Goal: Use online tool/utility: Utilize a website feature to perform a specific function

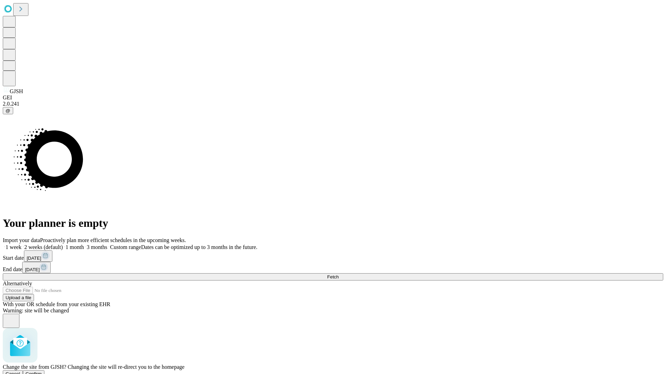
click at [42, 372] on span "Confirm" at bounding box center [34, 374] width 16 height 5
click at [63, 244] on label "2 weeks (default)" at bounding box center [41, 247] width 41 height 6
click at [338, 275] on span "Fetch" at bounding box center [332, 277] width 11 height 5
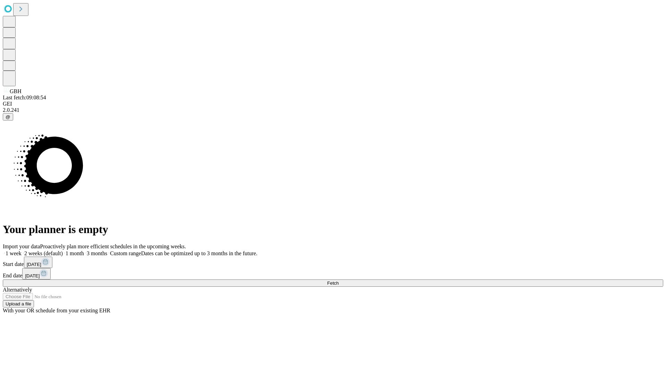
click at [63, 251] on label "2 weeks (default)" at bounding box center [41, 254] width 41 height 6
click at [338, 281] on span "Fetch" at bounding box center [332, 283] width 11 height 5
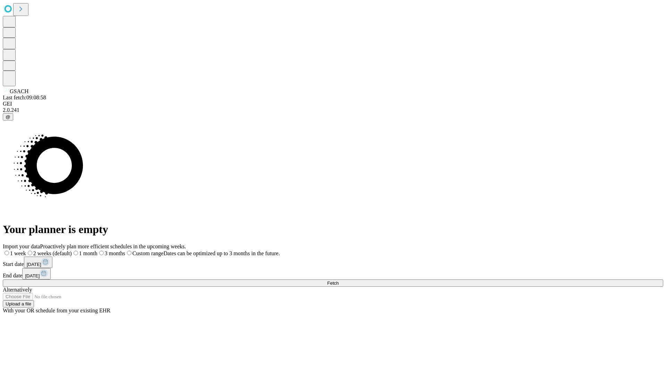
click at [72, 251] on label "2 weeks (default)" at bounding box center [49, 254] width 46 height 6
click at [338, 281] on span "Fetch" at bounding box center [332, 283] width 11 height 5
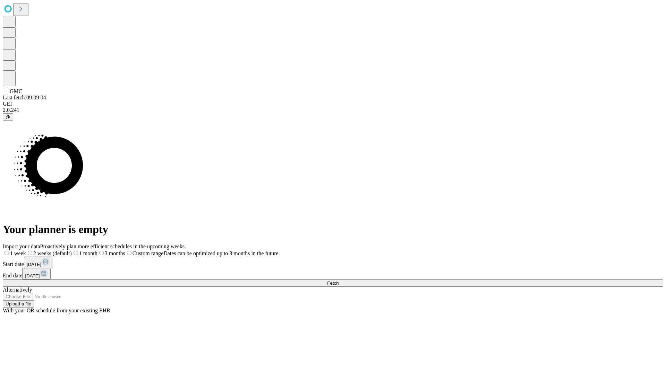
click at [72, 251] on label "2 weeks (default)" at bounding box center [49, 254] width 46 height 6
click at [338, 281] on span "Fetch" at bounding box center [332, 283] width 11 height 5
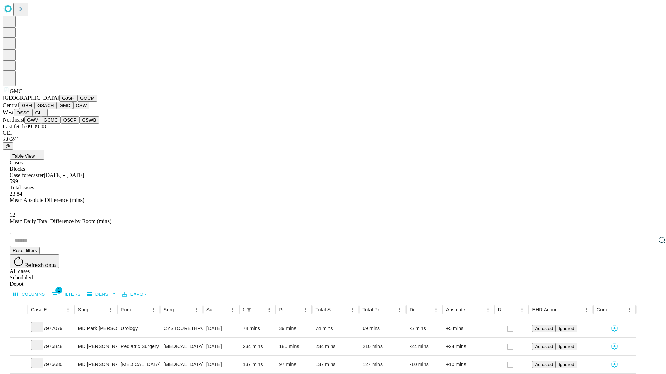
click at [73, 109] on button "OSW" at bounding box center [81, 105] width 17 height 7
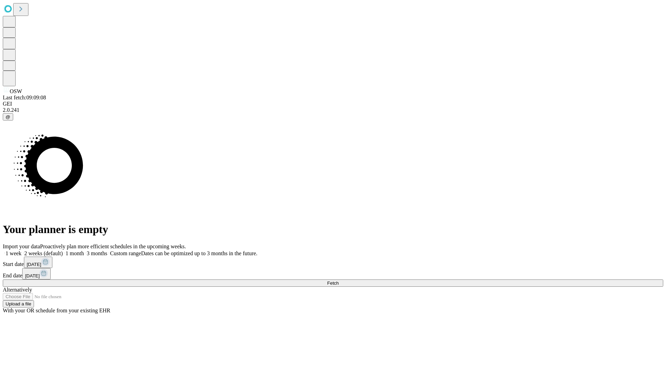
click at [63, 251] on label "2 weeks (default)" at bounding box center [41, 254] width 41 height 6
click at [338, 281] on span "Fetch" at bounding box center [332, 283] width 11 height 5
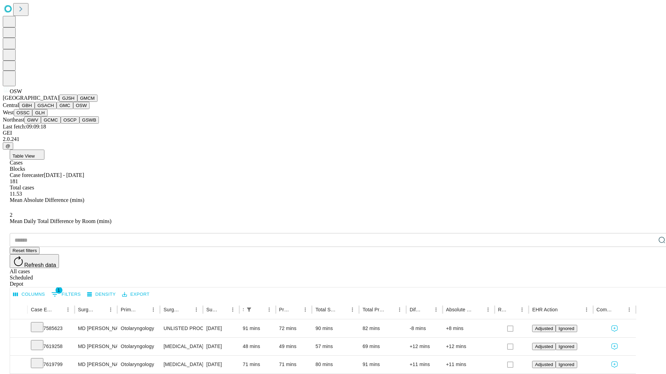
click at [33, 116] on button "OSSC" at bounding box center [23, 112] width 19 height 7
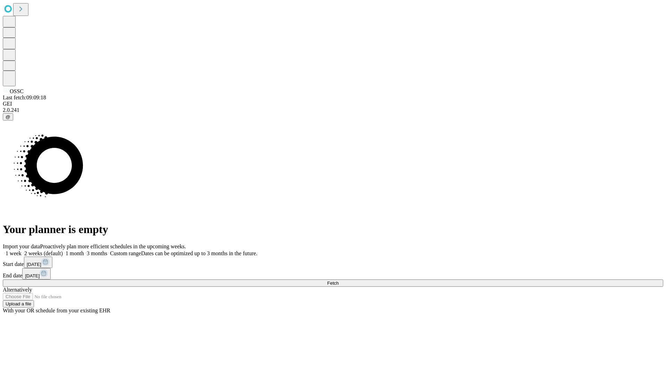
click at [63, 251] on label "2 weeks (default)" at bounding box center [41, 254] width 41 height 6
click at [338, 281] on span "Fetch" at bounding box center [332, 283] width 11 height 5
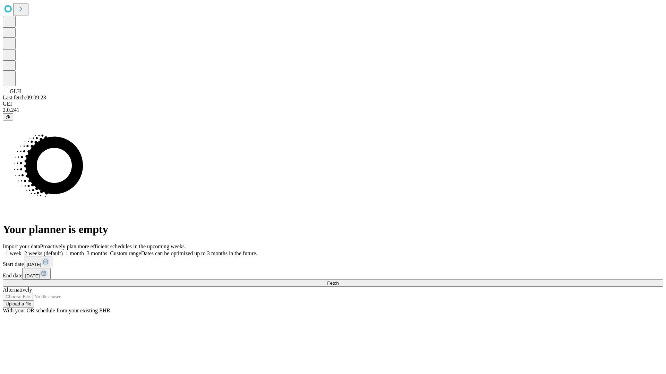
click at [338, 281] on span "Fetch" at bounding box center [332, 283] width 11 height 5
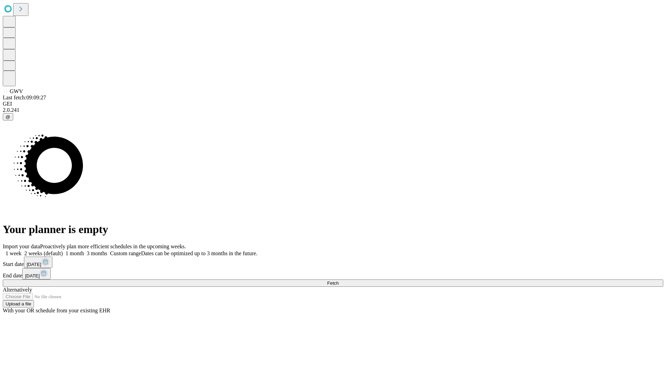
click at [63, 251] on label "2 weeks (default)" at bounding box center [41, 254] width 41 height 6
click at [338, 281] on span "Fetch" at bounding box center [332, 283] width 11 height 5
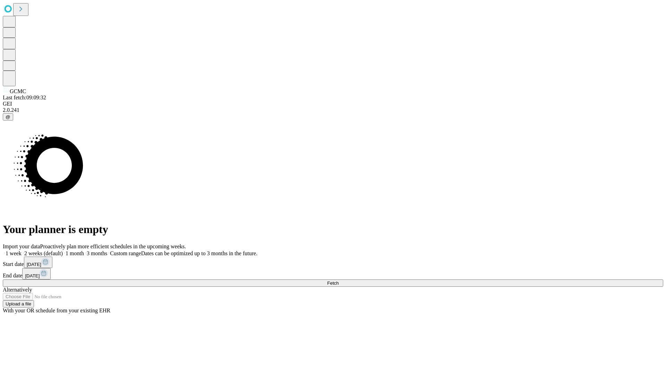
click at [63, 251] on label "2 weeks (default)" at bounding box center [41, 254] width 41 height 6
click at [338, 281] on span "Fetch" at bounding box center [332, 283] width 11 height 5
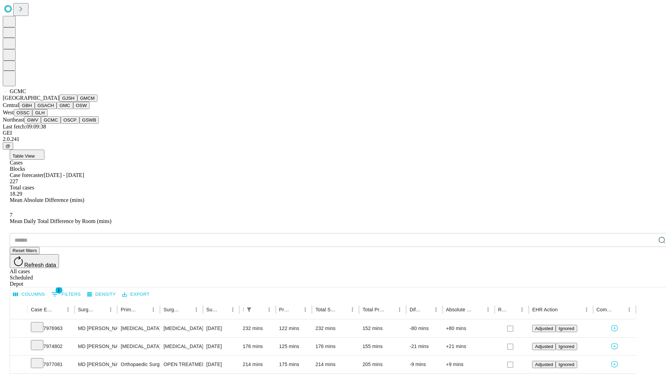
click at [61, 124] on button "OSCP" at bounding box center [70, 119] width 19 height 7
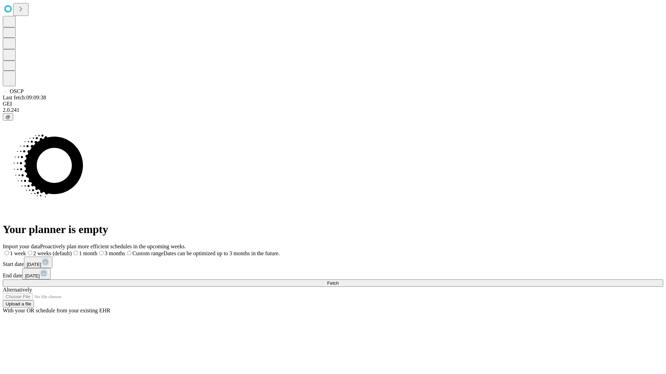
click at [338, 281] on span "Fetch" at bounding box center [332, 283] width 11 height 5
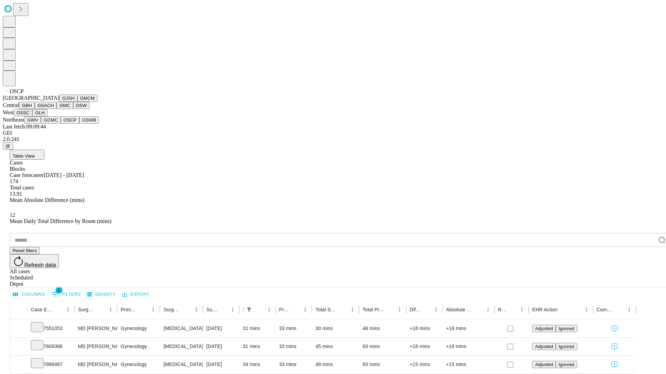
click at [79, 124] on button "GSWB" at bounding box center [89, 119] width 20 height 7
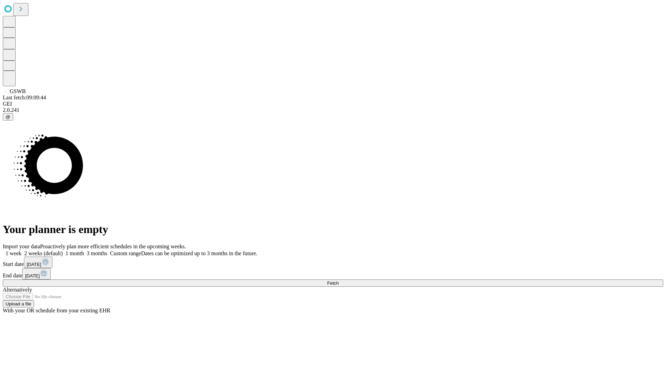
click at [63, 251] on label "2 weeks (default)" at bounding box center [41, 254] width 41 height 6
click at [338, 281] on span "Fetch" at bounding box center [332, 283] width 11 height 5
